Goal: Book appointment/travel/reservation

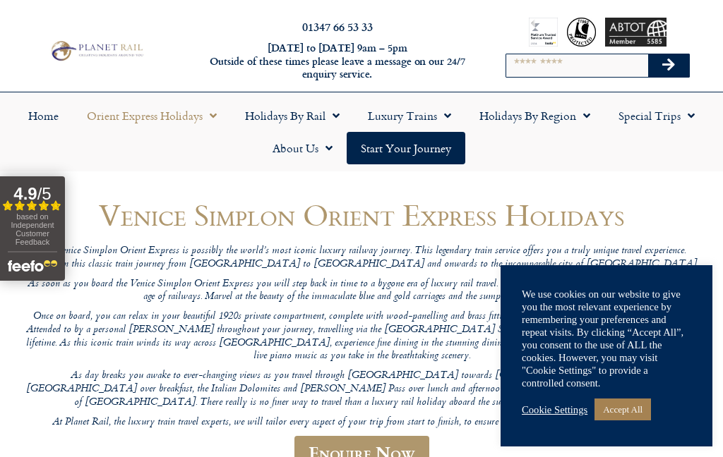
click at [627, 413] on link "Accept All" at bounding box center [622, 410] width 56 height 22
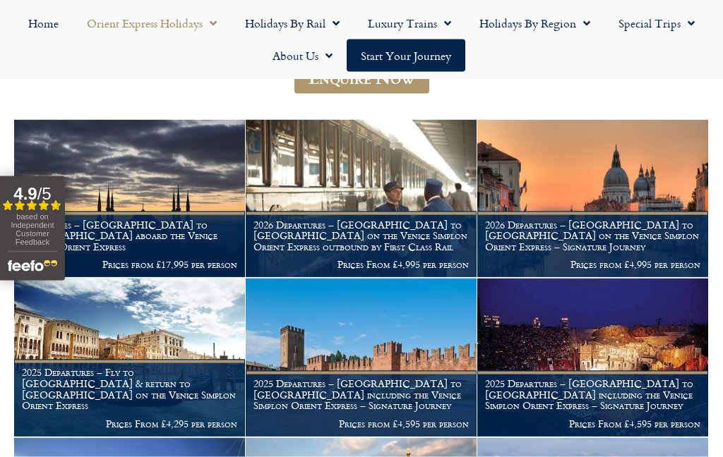
scroll to position [376, 0]
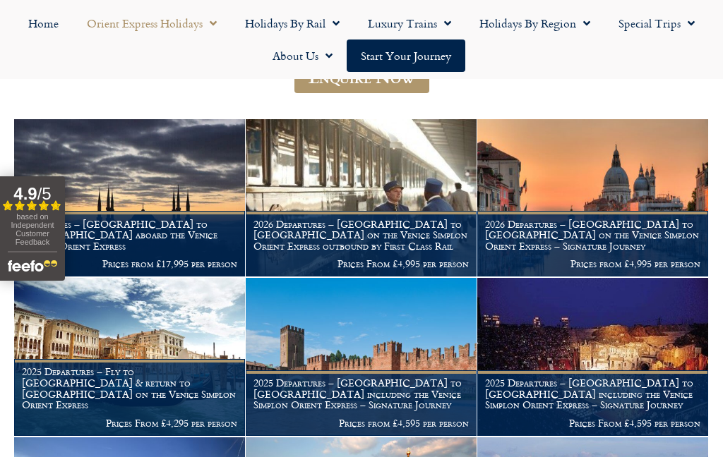
click at [600, 227] on h1 "2026 Departures – London to Venice on the Venice Simplon Orient Express – Signa…" at bounding box center [592, 235] width 215 height 33
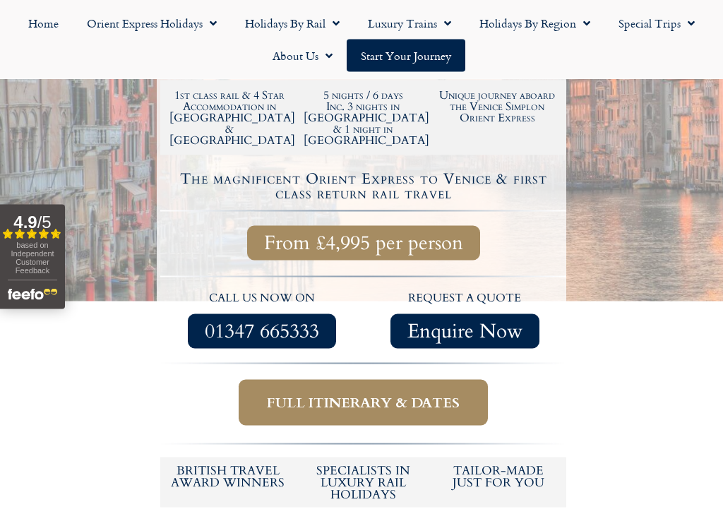
scroll to position [439, 0]
click at [371, 393] on span "Full itinerary & dates" at bounding box center [363, 402] width 193 height 18
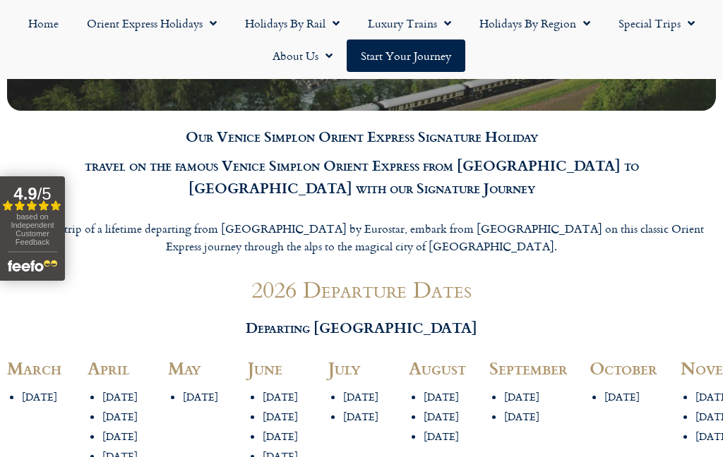
scroll to position [1462, 0]
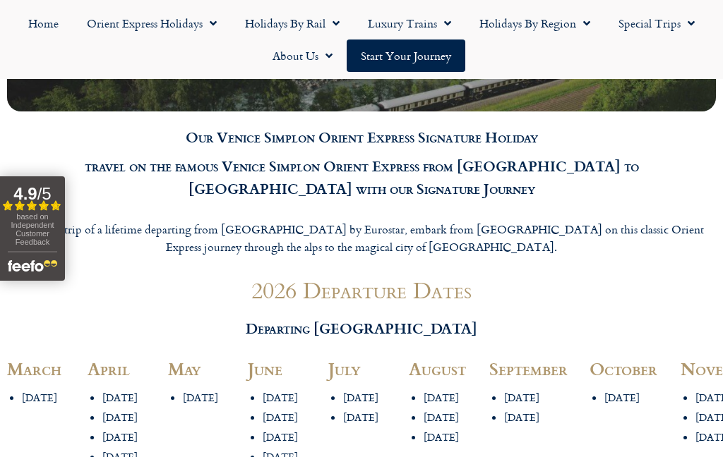
click at [272, 411] on li "[DATE]" at bounding box center [289, 417] width 52 height 13
click at [266, 431] on li "[DATE]" at bounding box center [289, 437] width 52 height 13
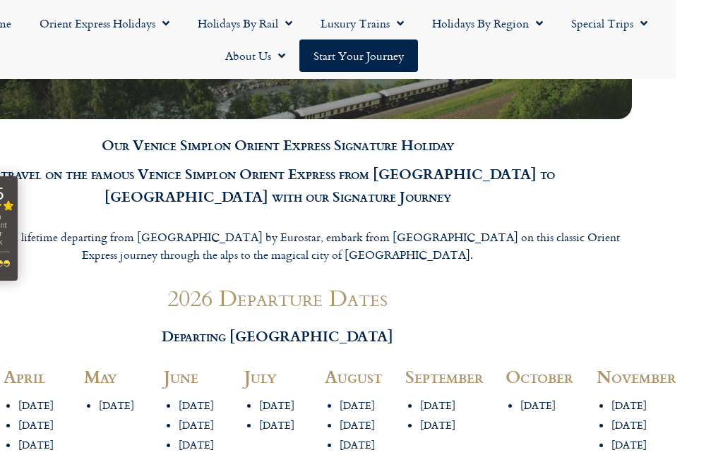
scroll to position [1450, 37]
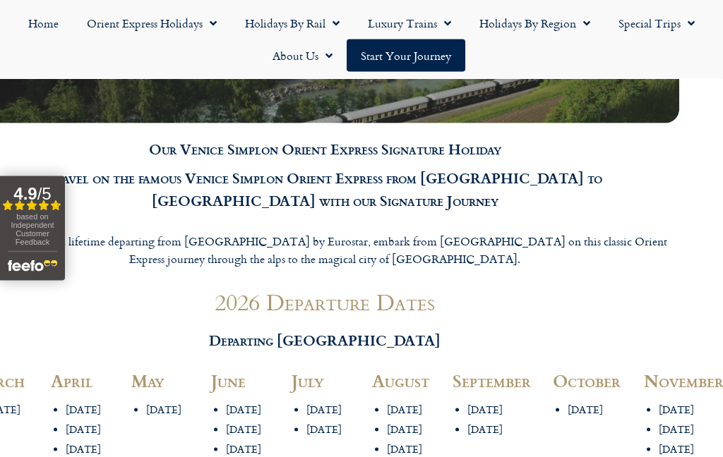
click at [236, 404] on li "[DATE]" at bounding box center [252, 410] width 52 height 13
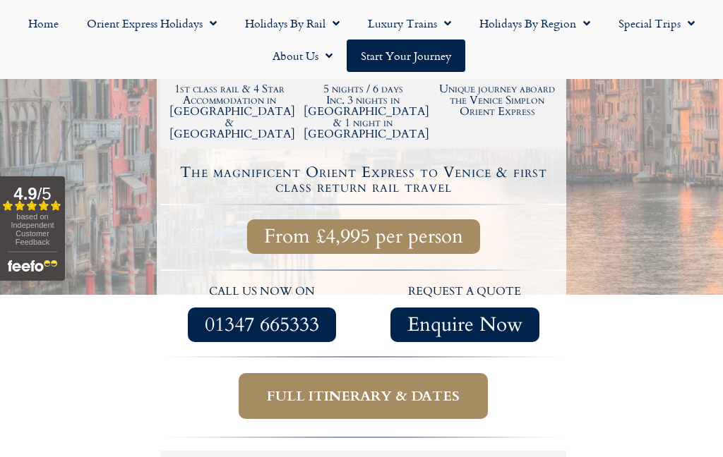
scroll to position [443, 0]
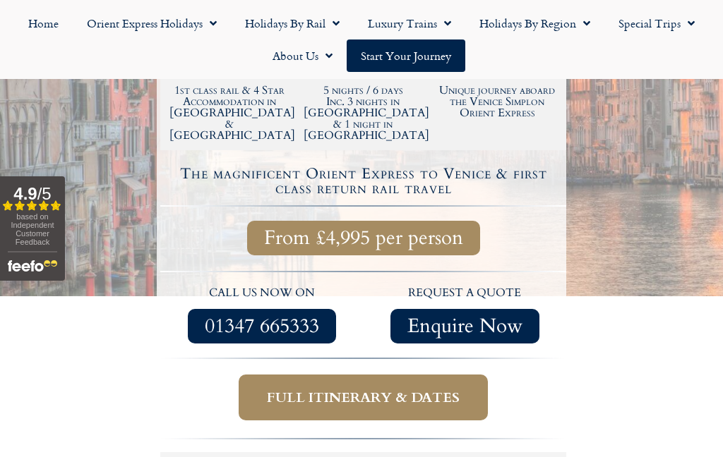
click at [36, 34] on link "Home" at bounding box center [43, 23] width 59 height 32
